Goal: Check status: Check status

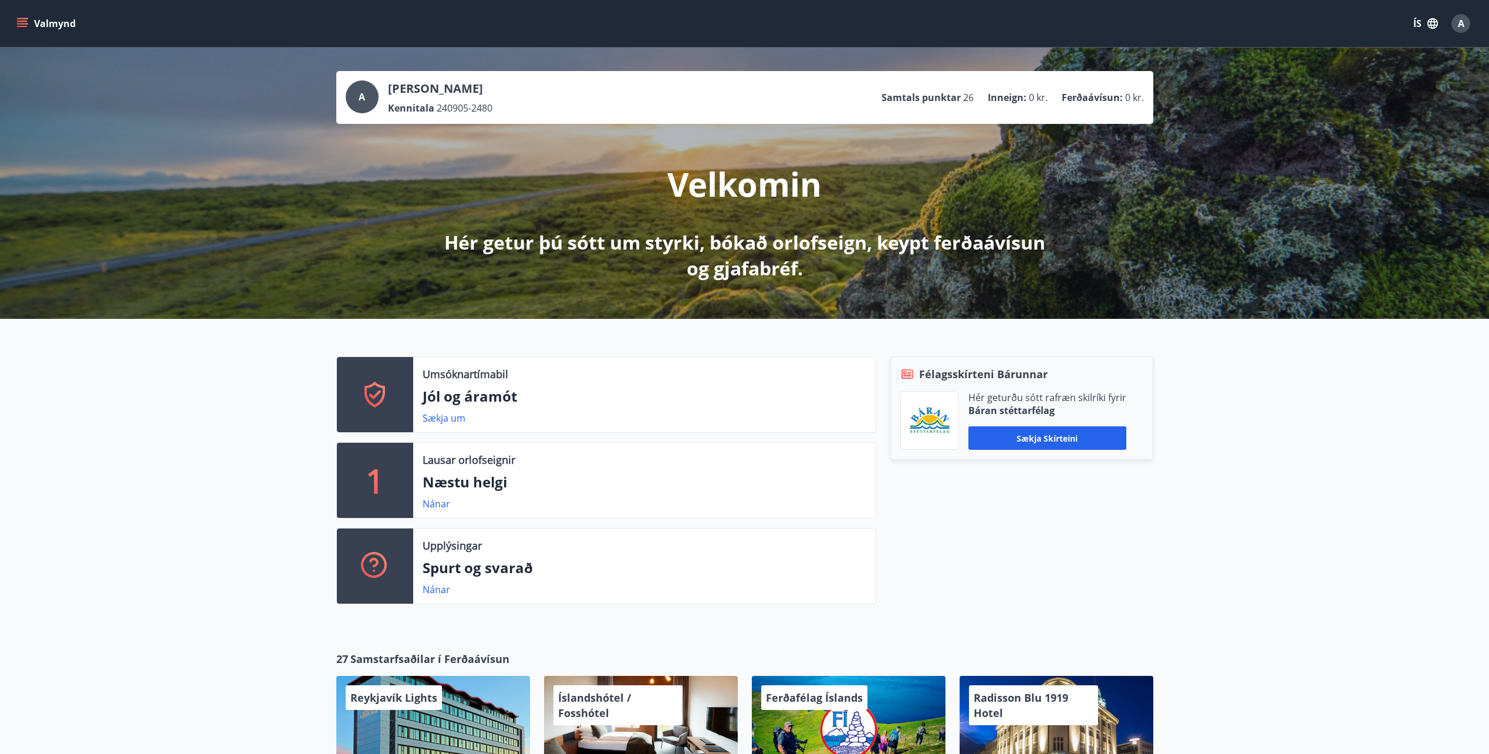
click at [36, 24] on button "Valmynd" at bounding box center [47, 23] width 66 height 21
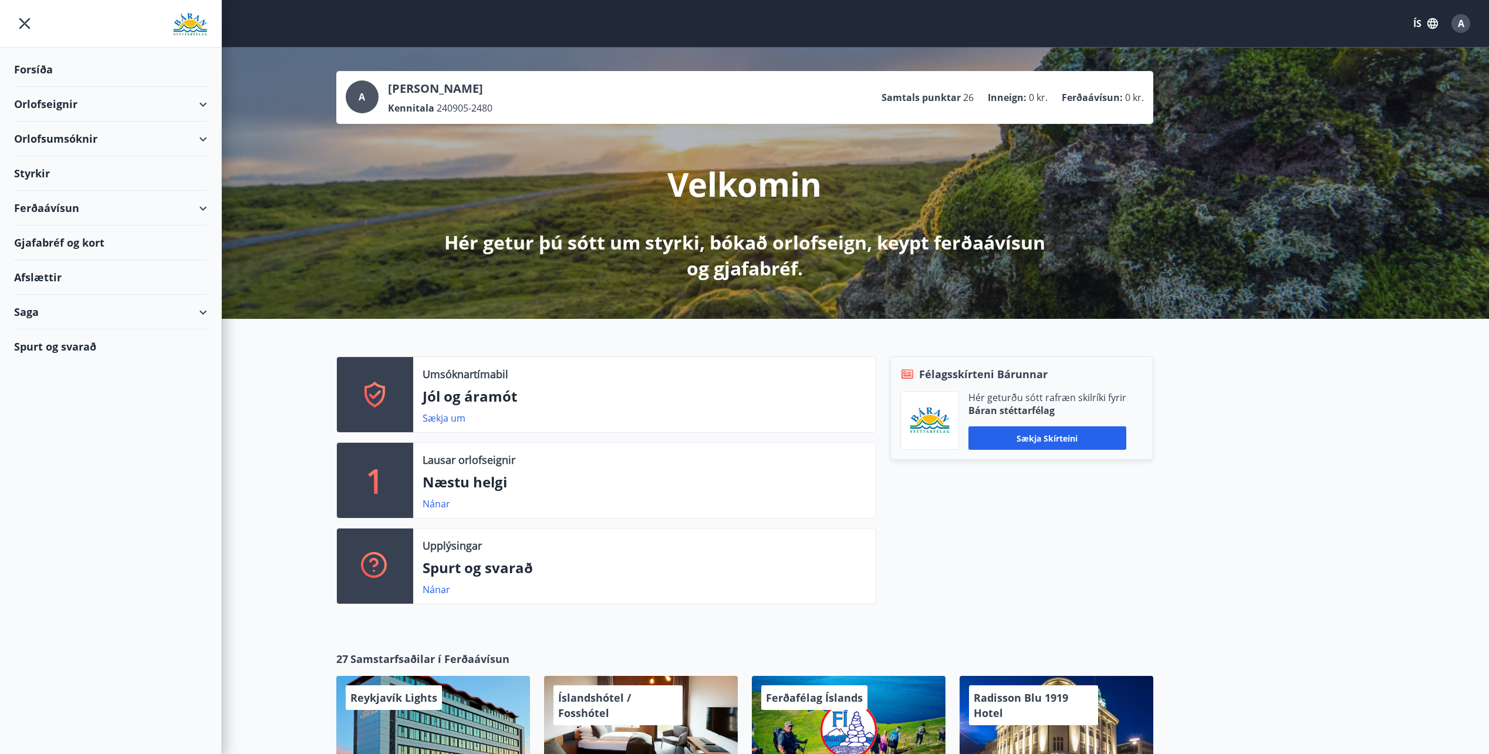
click at [68, 305] on div "Saga" at bounding box center [110, 312] width 193 height 35
click at [71, 468] on div "Styrkjasaga" at bounding box center [110, 465] width 174 height 25
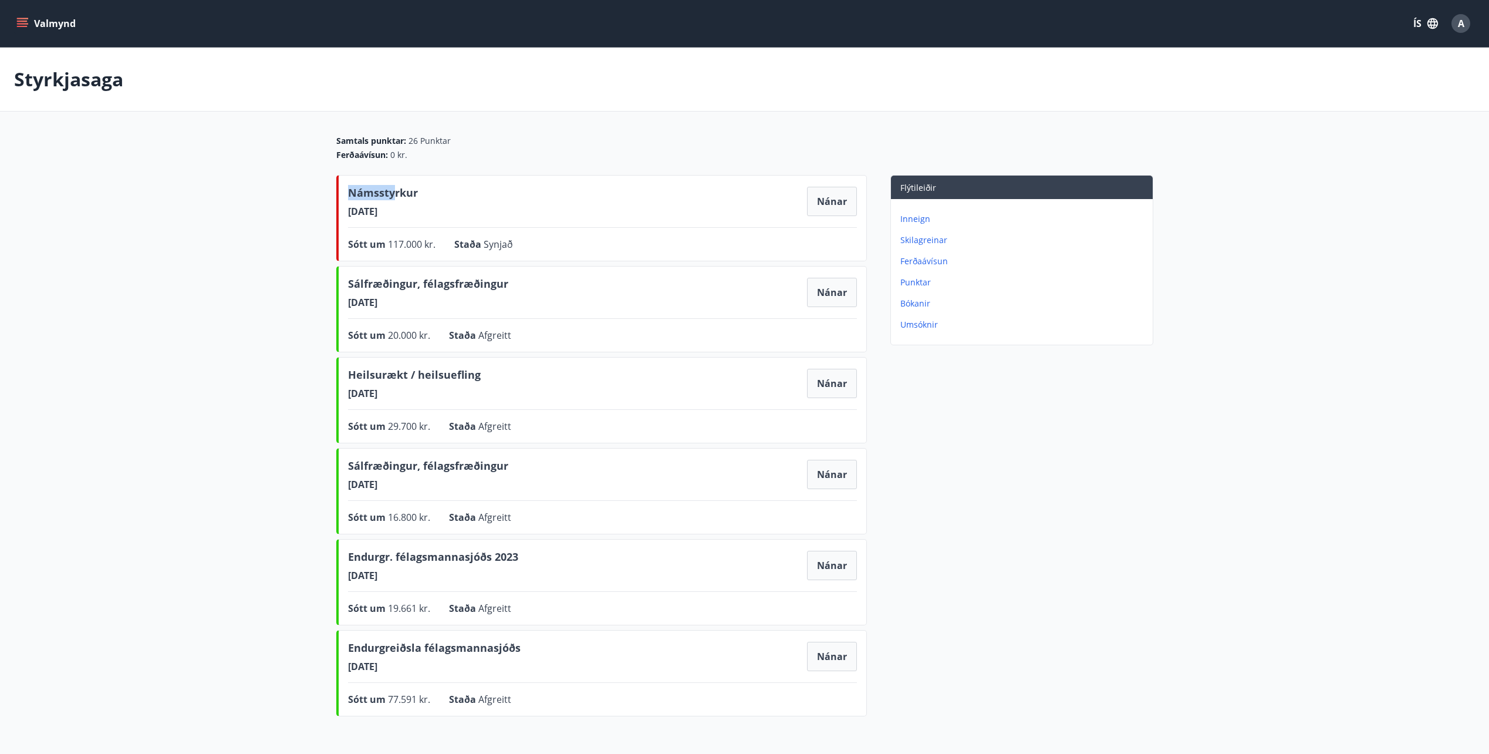
drag, startPoint x: 392, startPoint y: 192, endPoint x: 429, endPoint y: 227, distance: 51.5
click at [429, 227] on div "Námsstyrkur [DATE] Nánar Sótt um 117.000 kr. Staða Synjað Nánar" at bounding box center [601, 218] width 531 height 86
drag, startPoint x: 429, startPoint y: 227, endPoint x: 512, endPoint y: 242, distance: 84.6
click at [512, 242] on span "Synjað" at bounding box center [498, 244] width 29 height 13
click at [840, 199] on button "Nánar" at bounding box center [832, 201] width 50 height 29
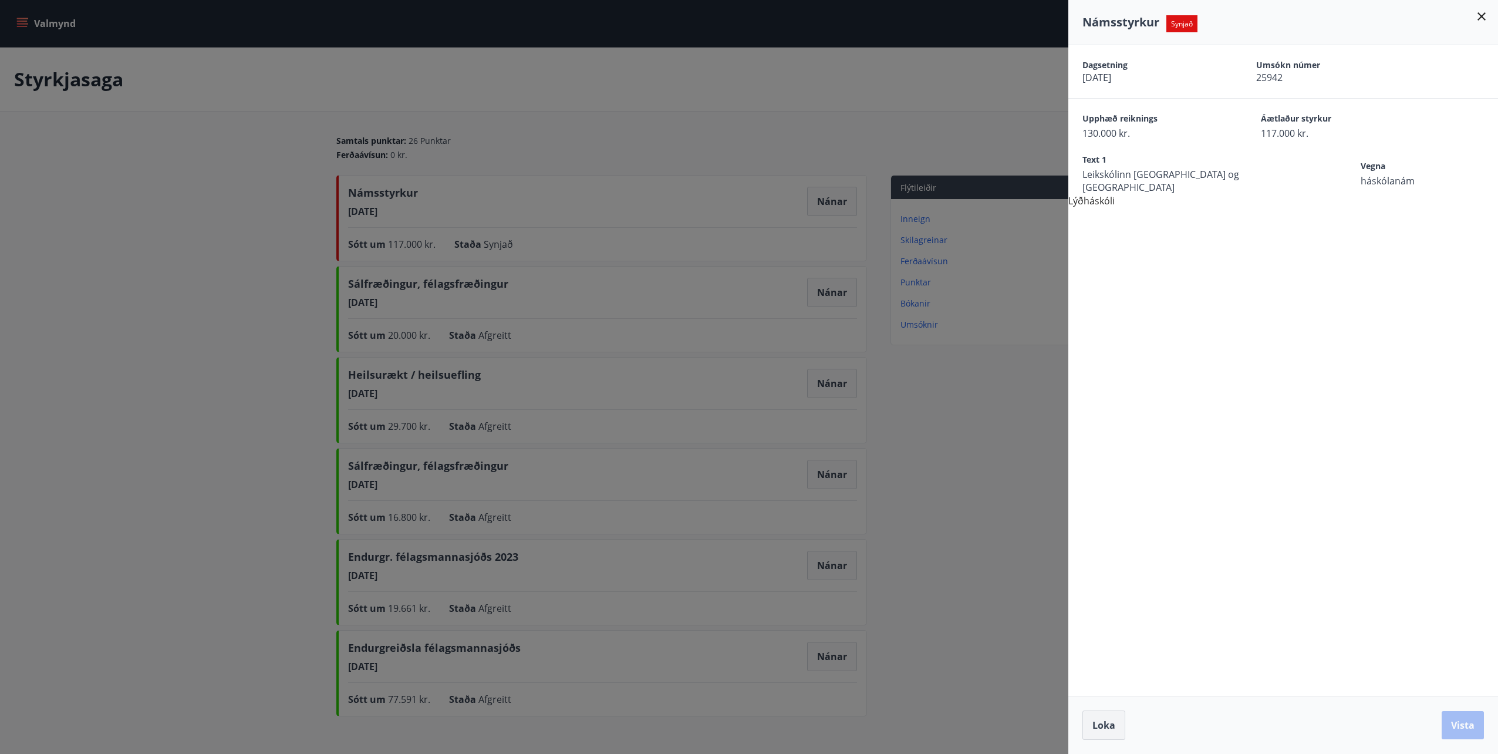
click at [1102, 717] on button "Loka" at bounding box center [1104, 724] width 43 height 29
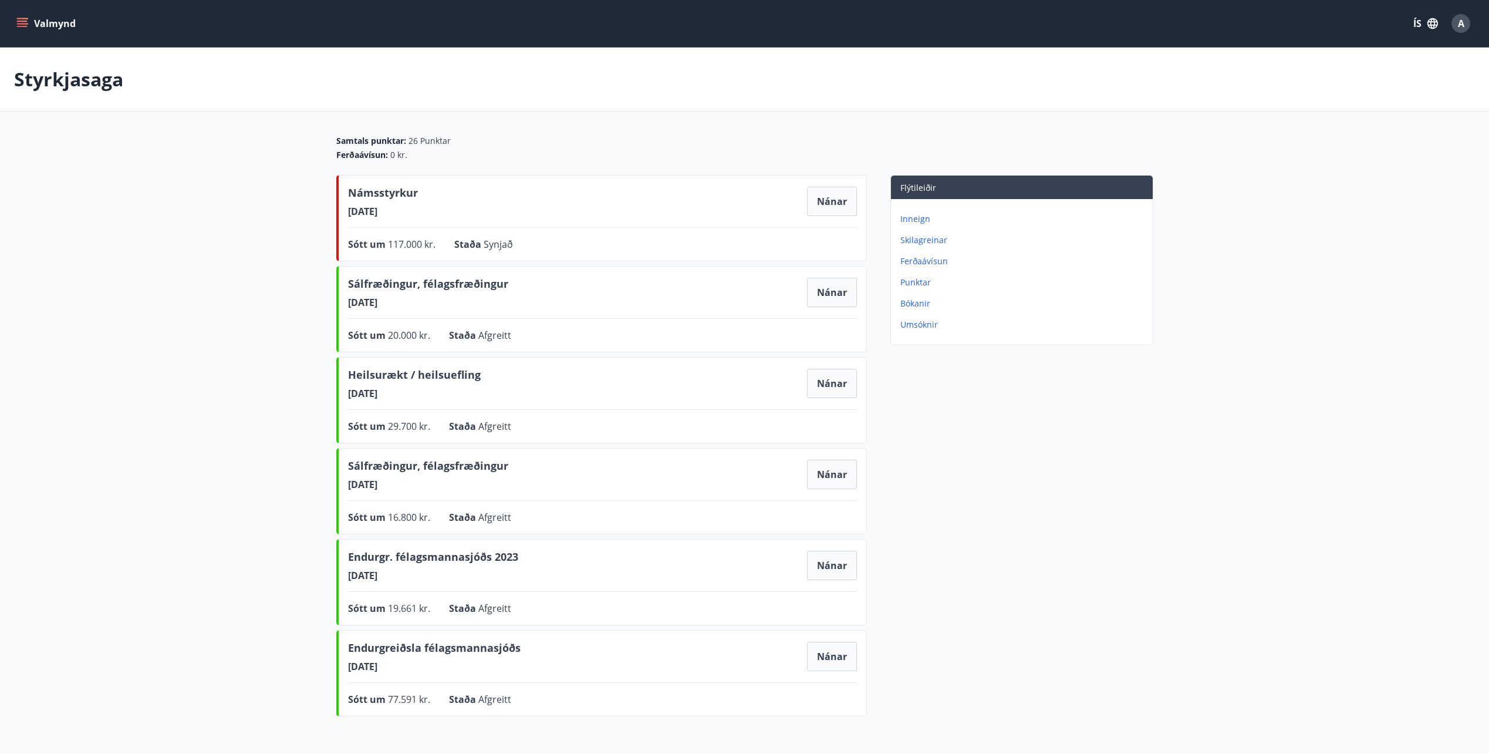
click at [1464, 24] on span "A" at bounding box center [1461, 23] width 6 height 13
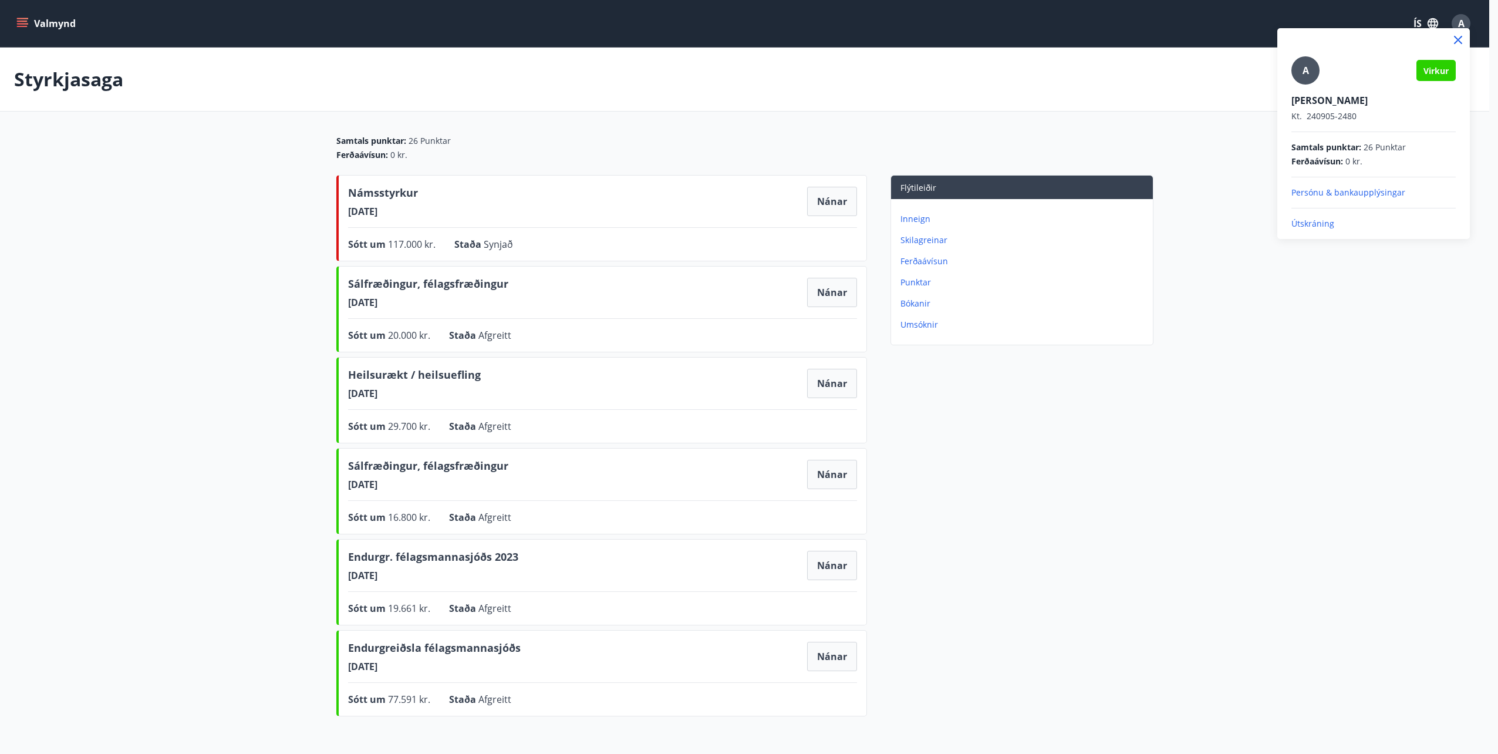
drag, startPoint x: 1465, startPoint y: 37, endPoint x: 1451, endPoint y: 52, distance: 20.3
click at [1465, 37] on icon at bounding box center [1458, 40] width 14 height 14
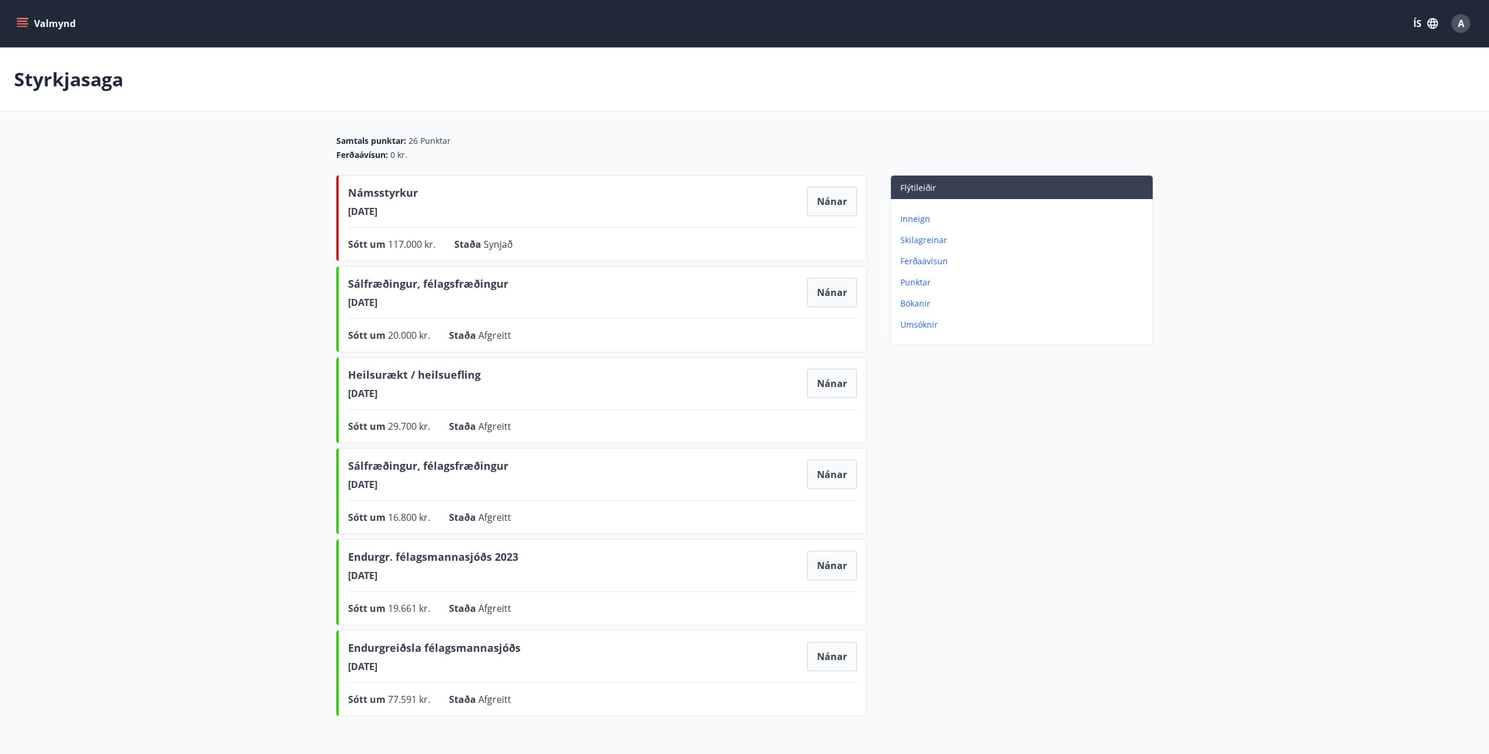
drag, startPoint x: 1344, startPoint y: 345, endPoint x: 1357, endPoint y: 365, distance: 23.8
click at [1342, 348] on main "Styrkjasaga Samtals punktar : 26 Punktar Ferðaávísun : 0 kr. Námsstyrkur [DATE]…" at bounding box center [744, 384] width 1489 height 673
click at [56, 20] on button "Valmynd" at bounding box center [47, 23] width 66 height 21
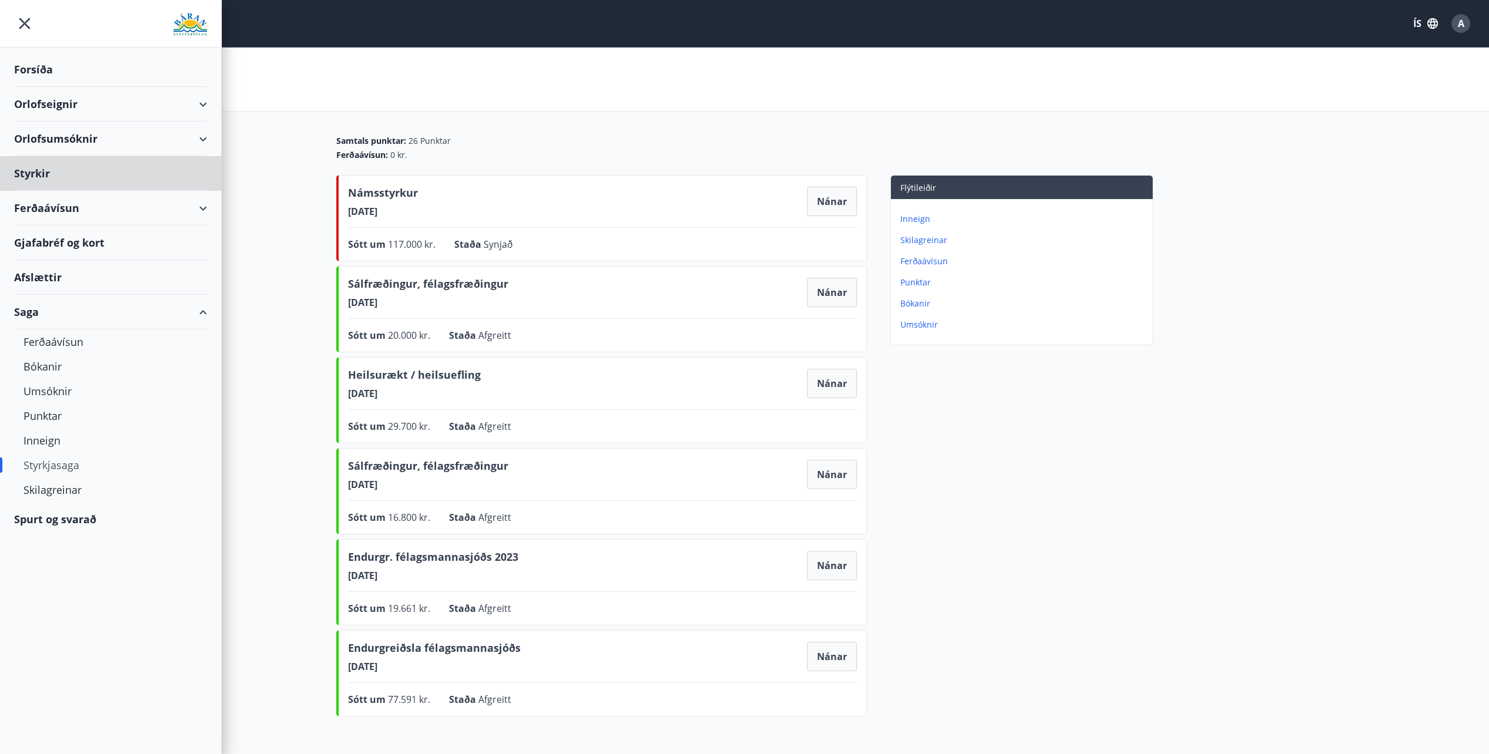
click at [42, 79] on div "Forsíða" at bounding box center [110, 69] width 193 height 35
